Goal: Transaction & Acquisition: Book appointment/travel/reservation

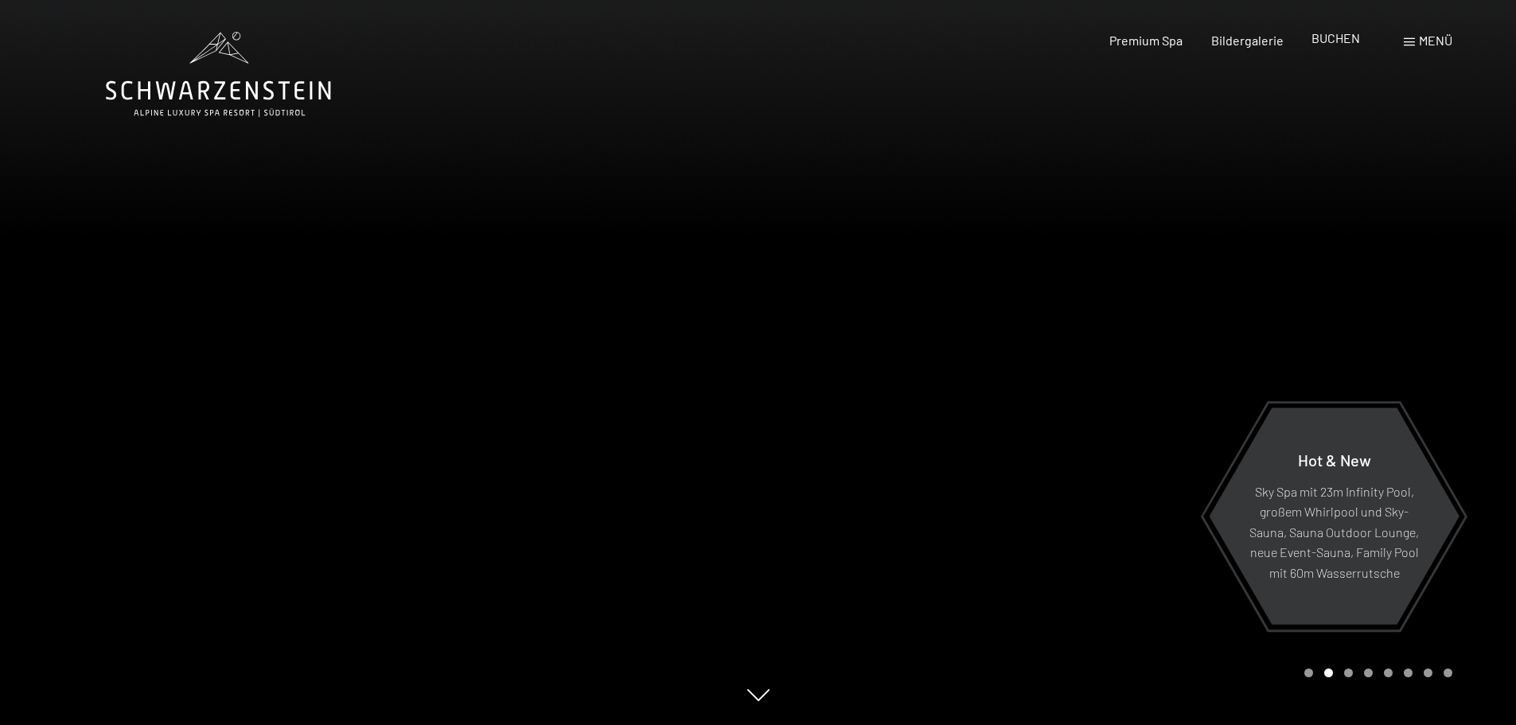
click at [1331, 34] on span "BUCHEN" at bounding box center [1336, 37] width 49 height 15
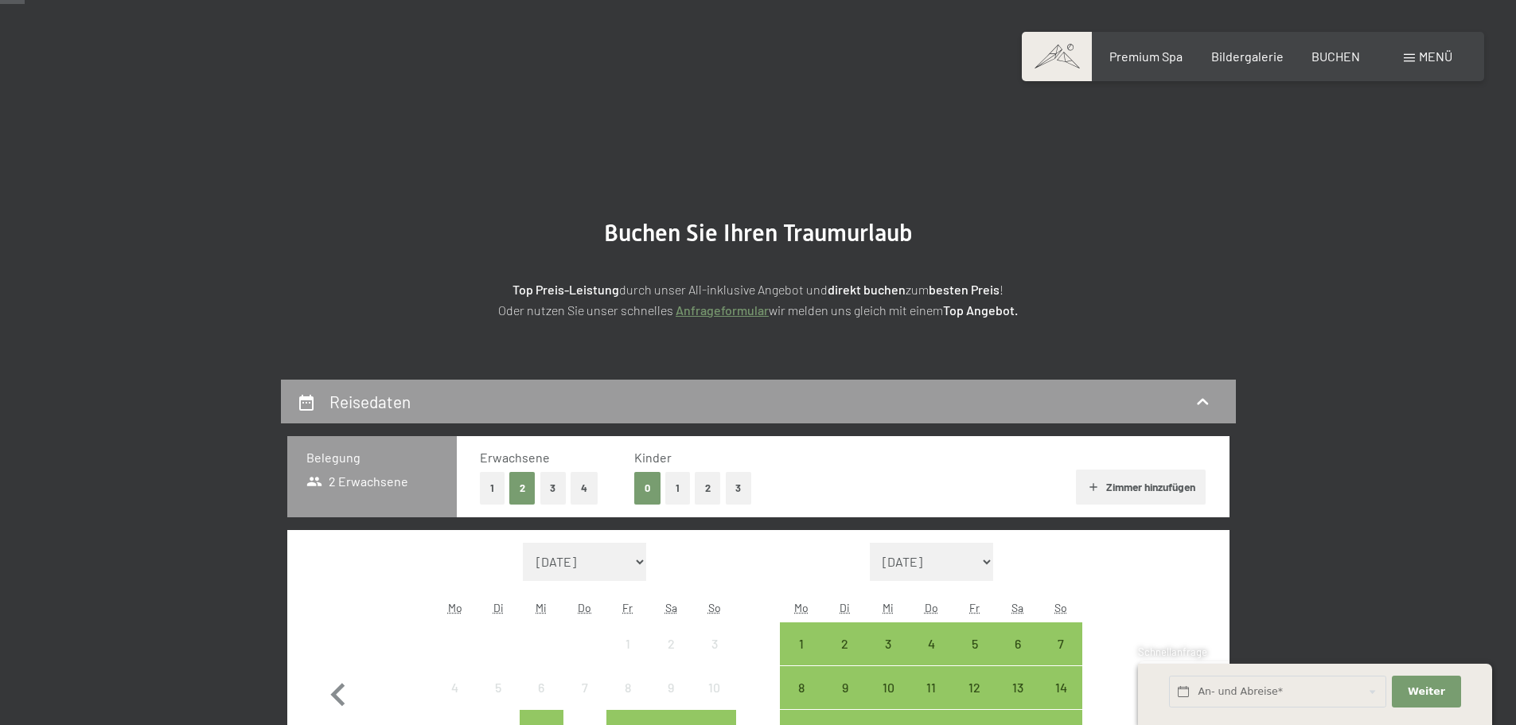
scroll to position [239, 0]
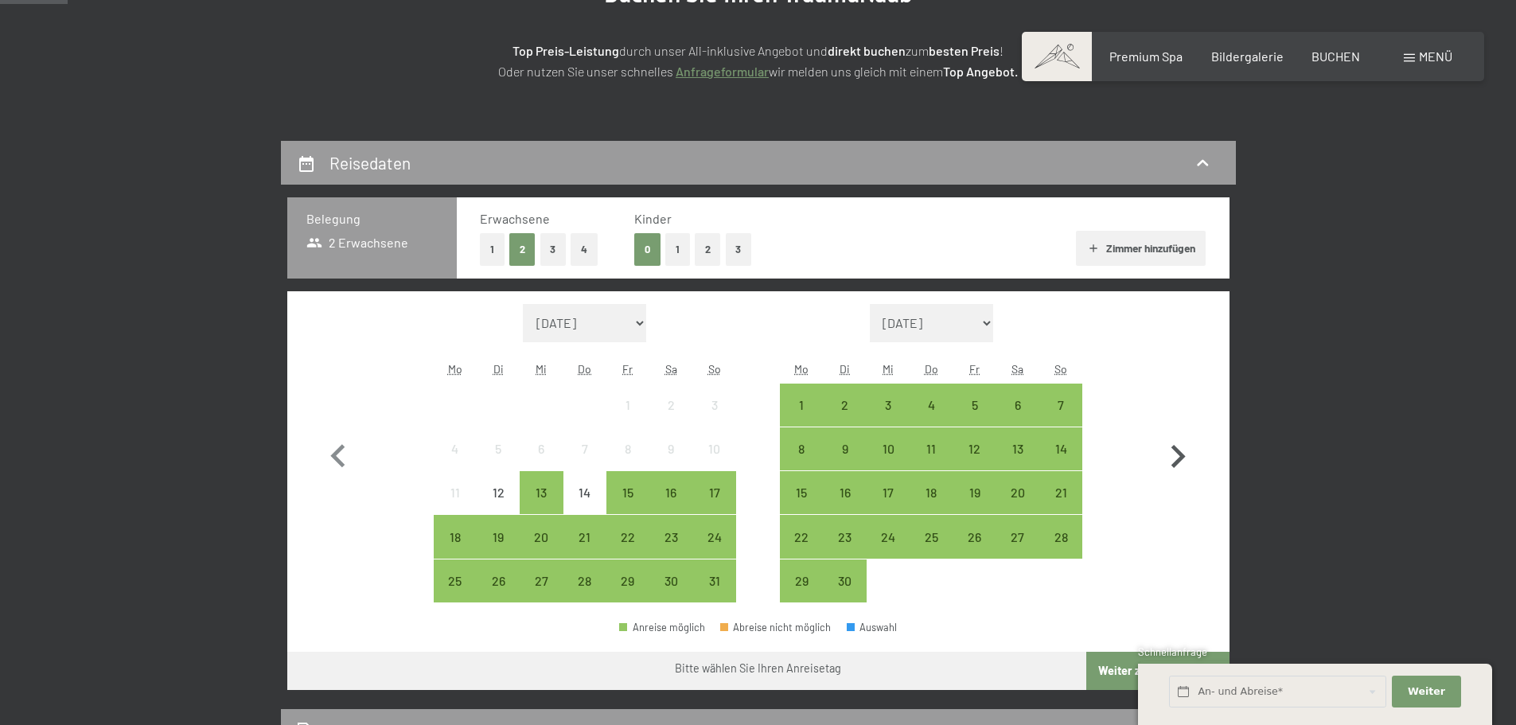
click at [1172, 459] on icon "button" at bounding box center [1178, 457] width 46 height 46
select select "2025-09-01"
select select "2025-10-01"
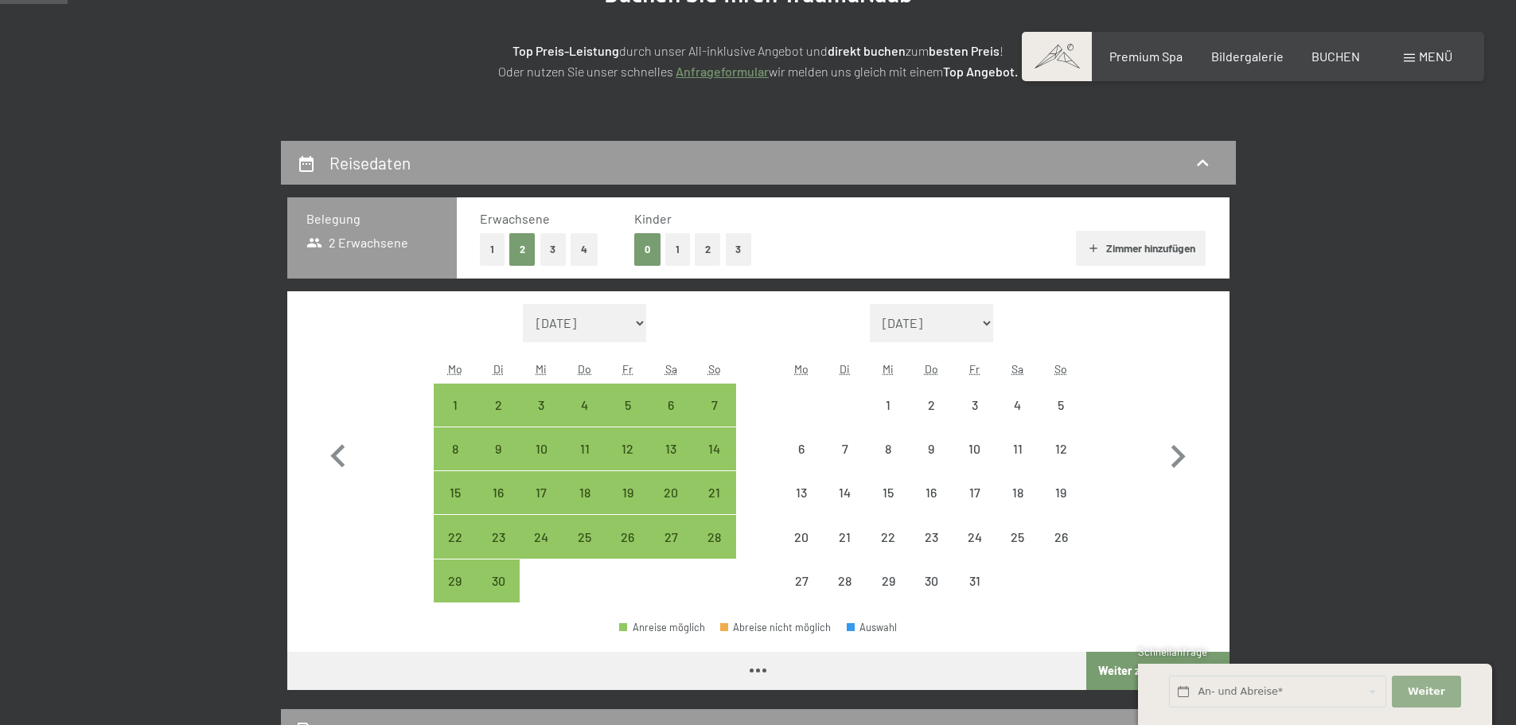
select select "2025-09-01"
select select "2025-10-01"
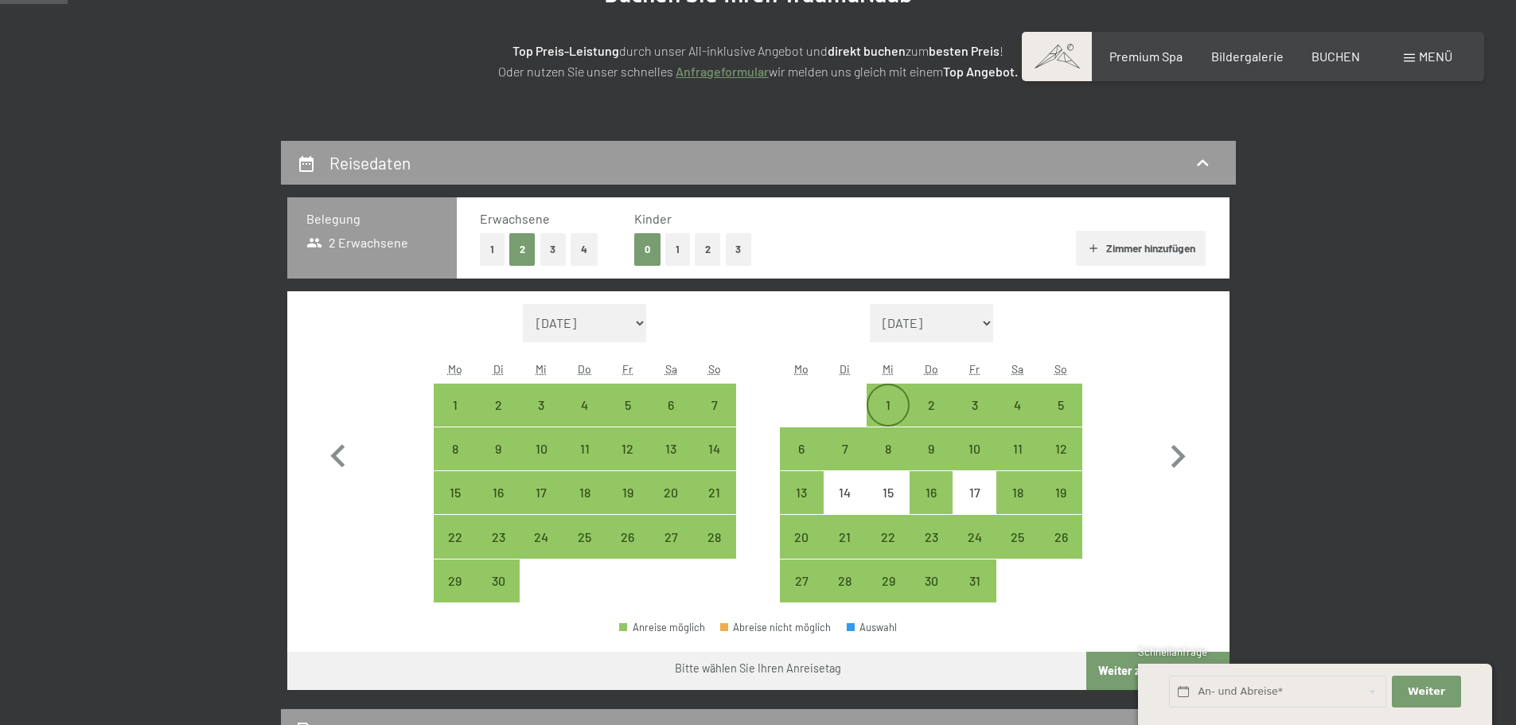
click at [876, 394] on div "1" at bounding box center [888, 405] width 40 height 40
select select "2025-09-01"
select select "2025-10-01"
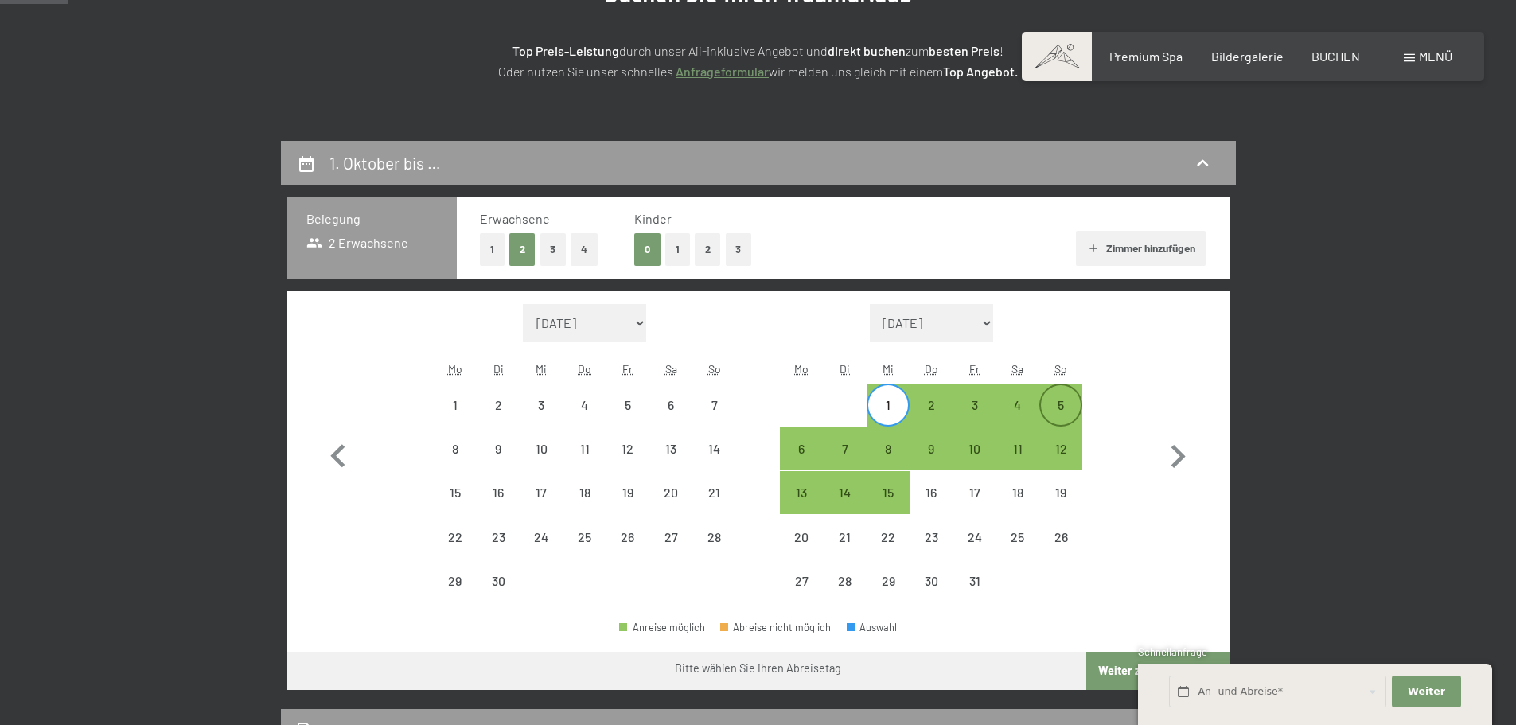
click at [1055, 400] on div "5" at bounding box center [1061, 419] width 40 height 40
select select "2025-09-01"
select select "2025-10-01"
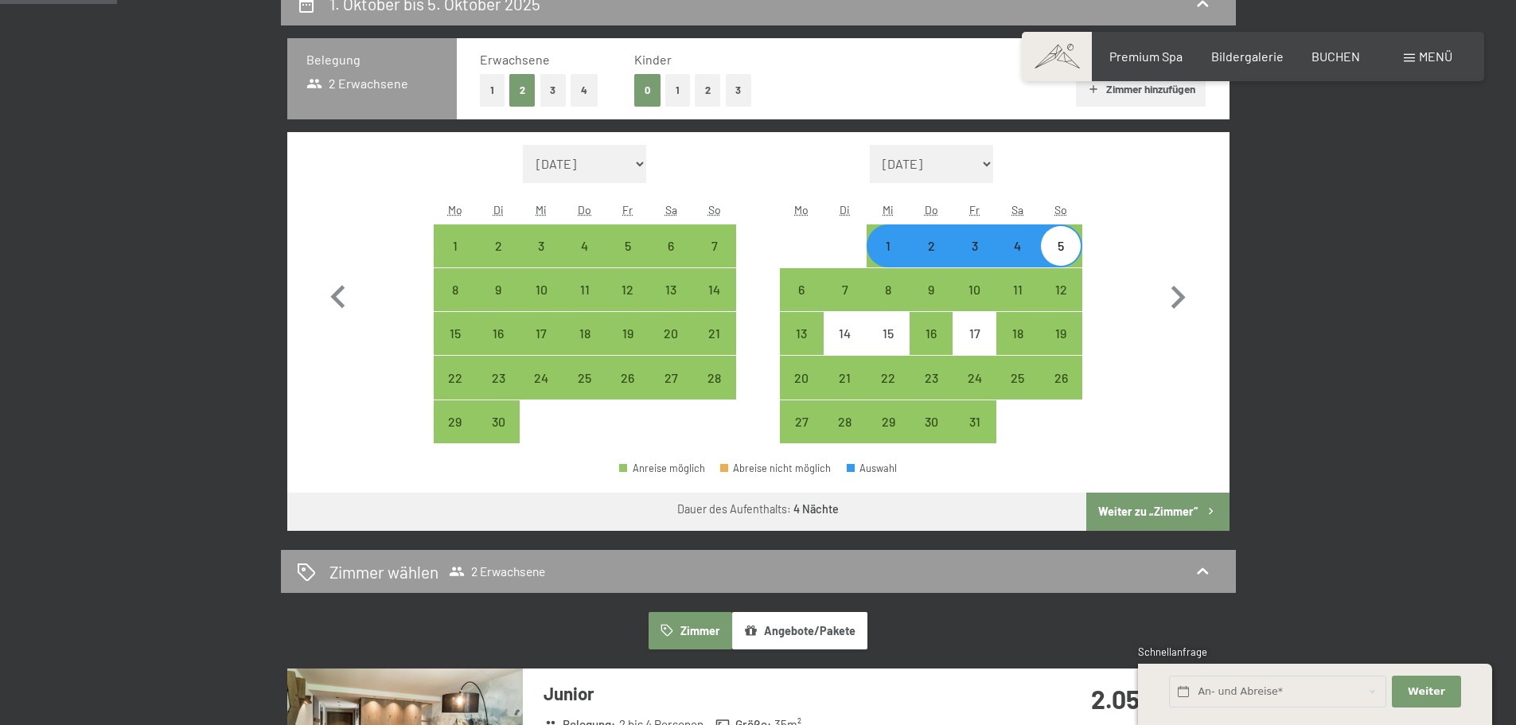
click at [1194, 511] on button "Weiter zu „Zimmer“" at bounding box center [1157, 512] width 142 height 38
select select "2025-09-01"
select select "2025-10-01"
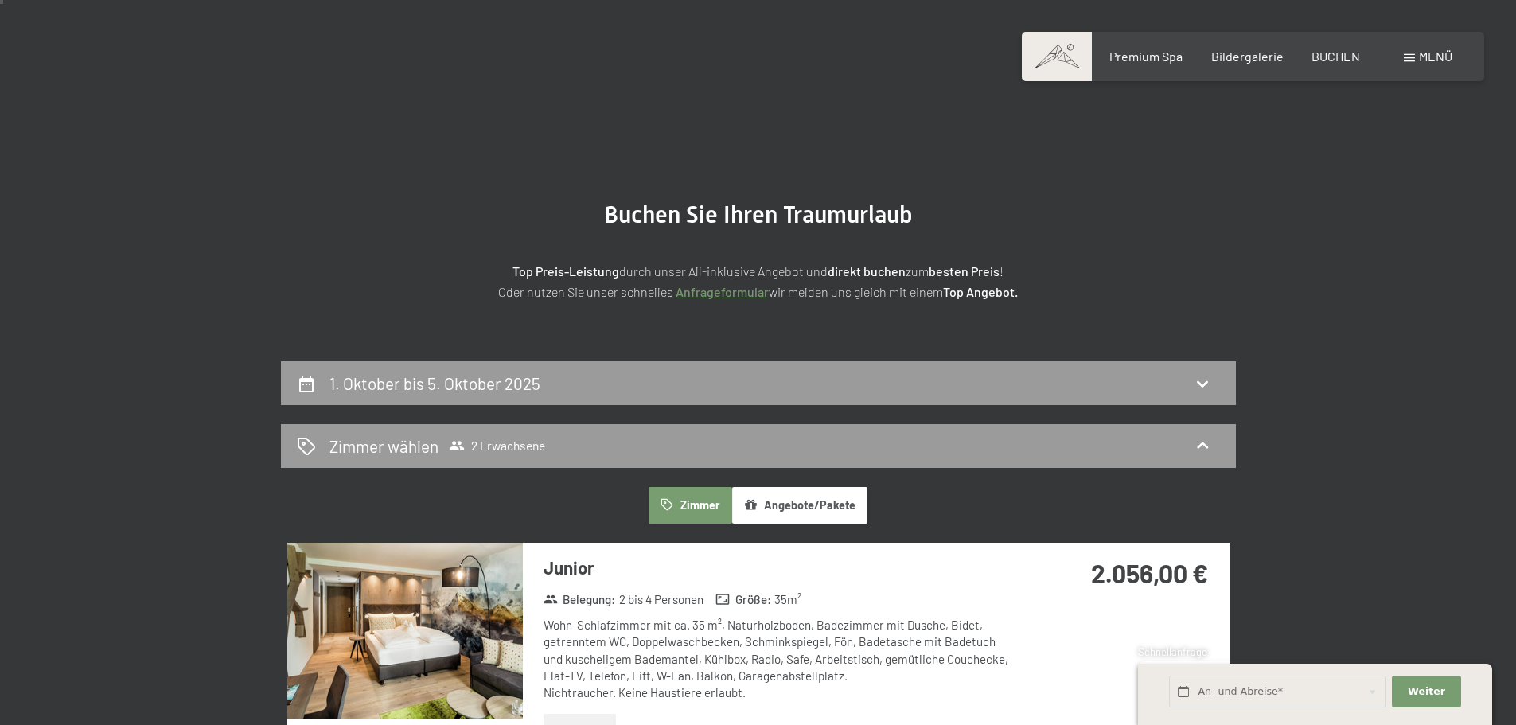
scroll to position [0, 0]
